Goal: Information Seeking & Learning: Learn about a topic

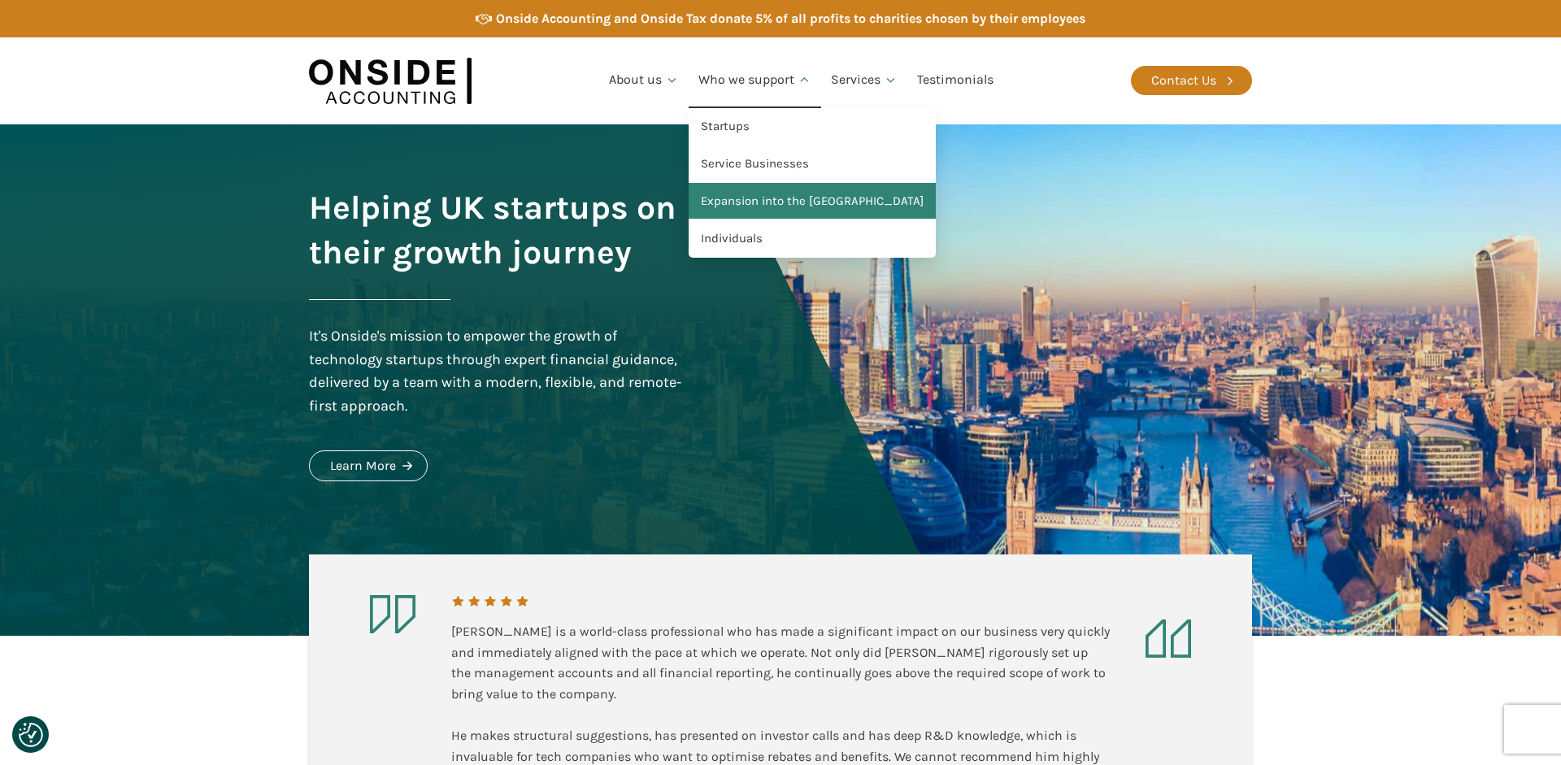
click at [756, 199] on link "Expansion into the [GEOGRAPHIC_DATA]" at bounding box center [812, 201] width 247 height 37
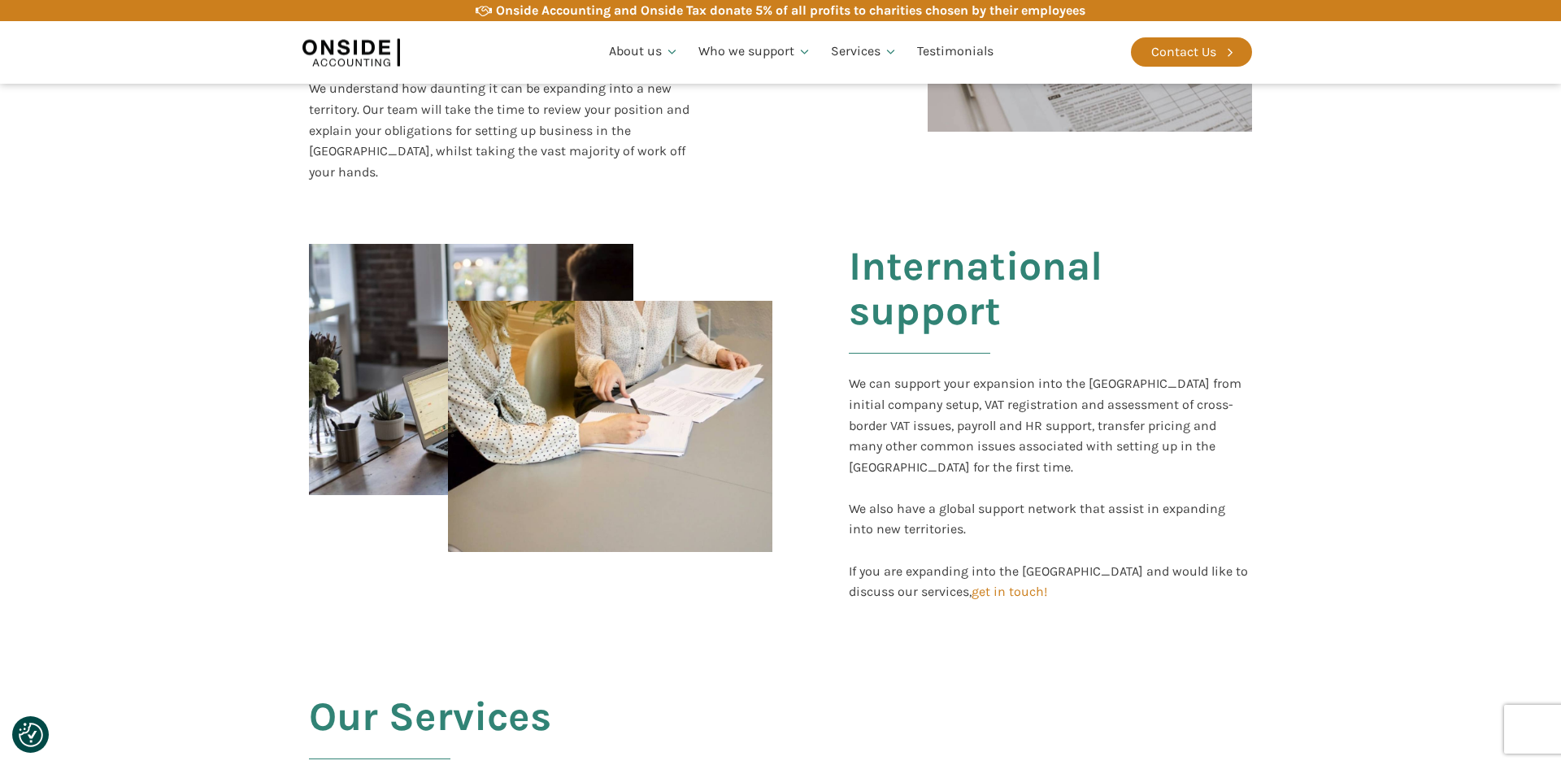
scroll to position [392, 0]
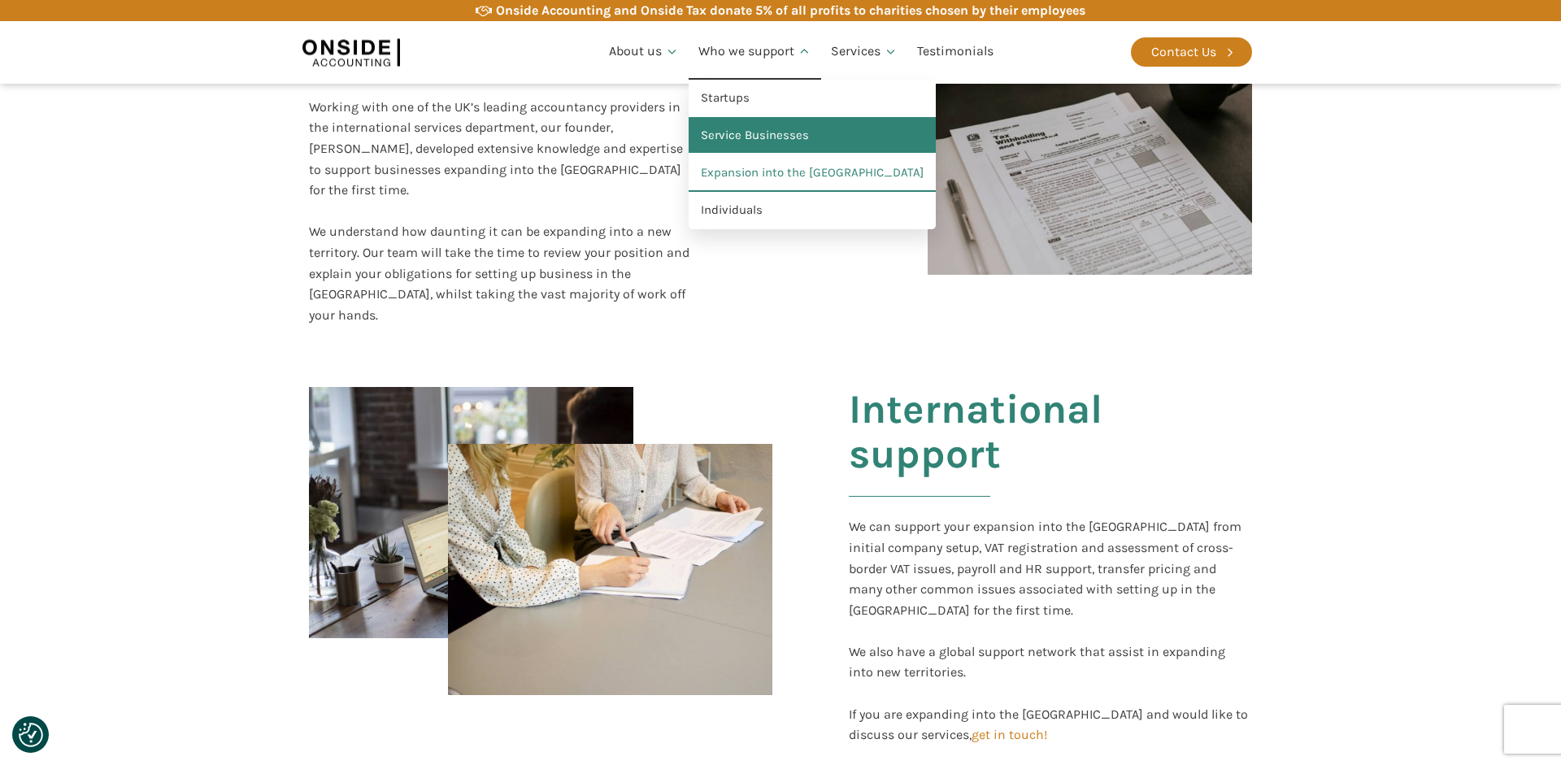
click at [731, 136] on link "Service Businesses" at bounding box center [812, 135] width 247 height 37
